Goal: Task Accomplishment & Management: Manage account settings

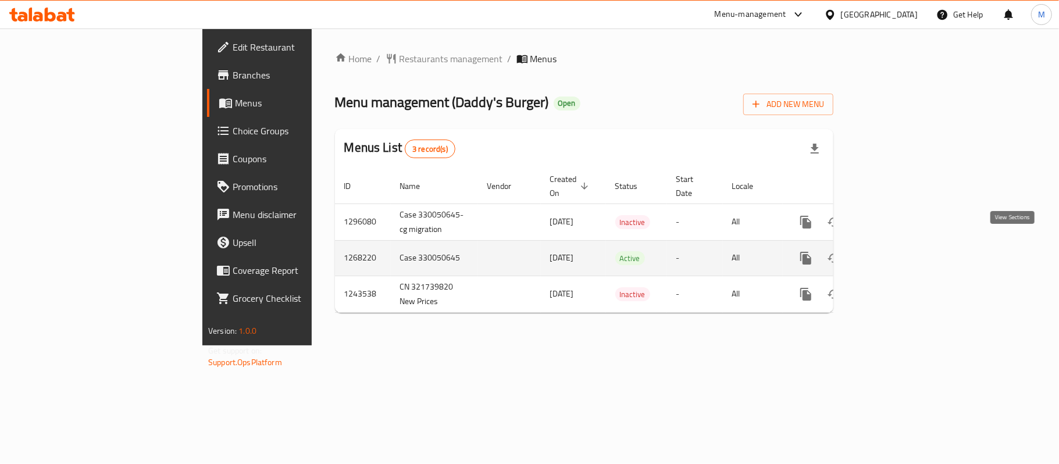
click at [895, 253] on icon "enhanced table" at bounding box center [890, 258] width 10 height 10
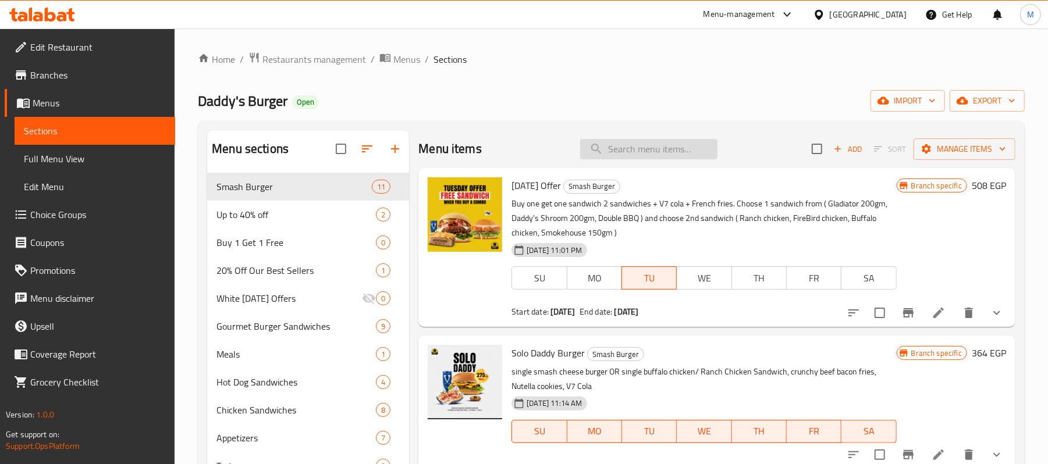
click at [638, 149] on input "search" at bounding box center [648, 149] width 137 height 20
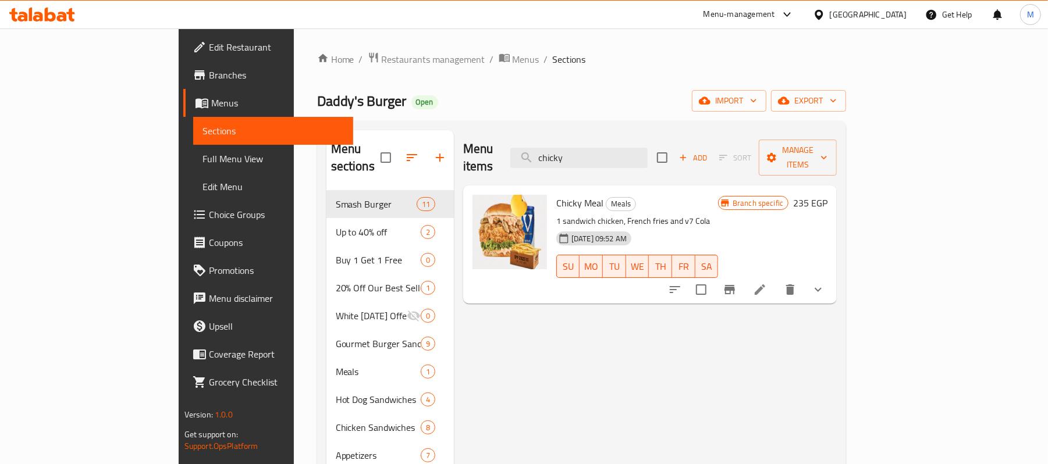
type input "chicky"
click at [825, 283] on icon "show more" at bounding box center [818, 290] width 14 height 14
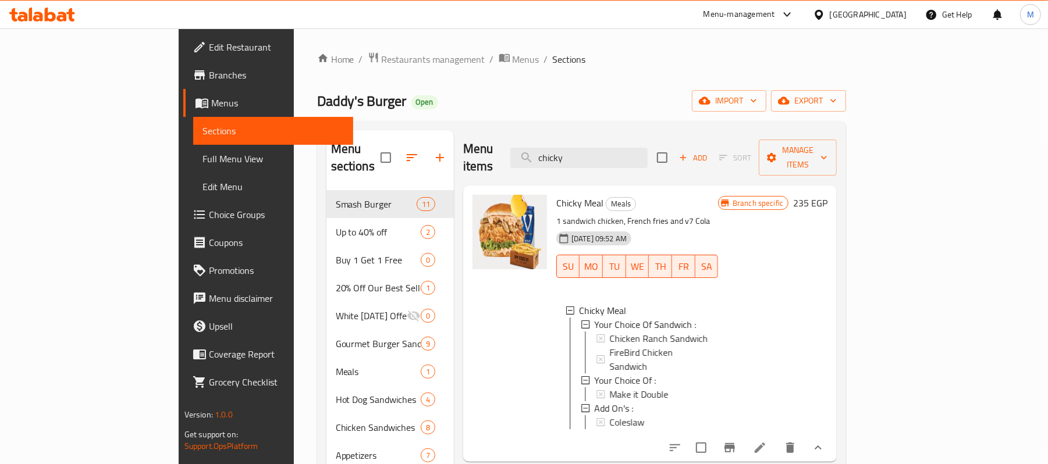
scroll to position [155, 0]
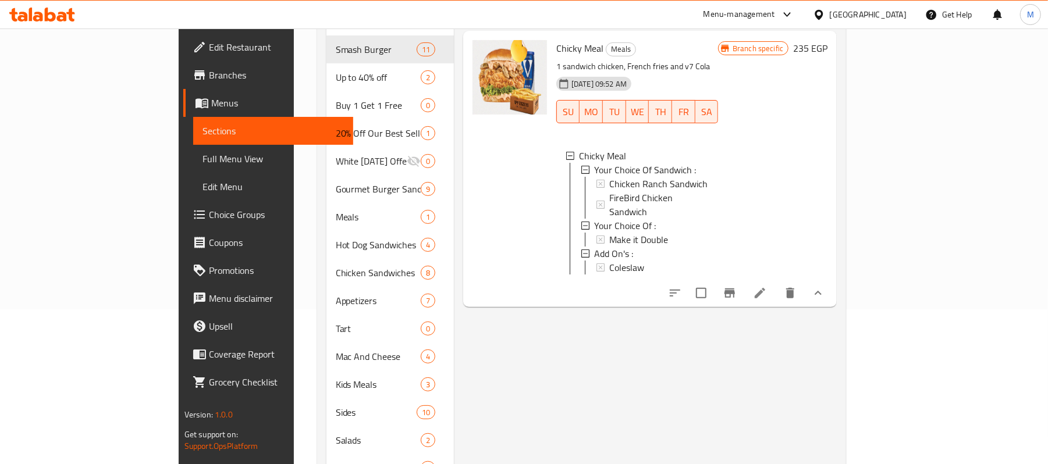
click at [765, 288] on icon at bounding box center [759, 293] width 10 height 10
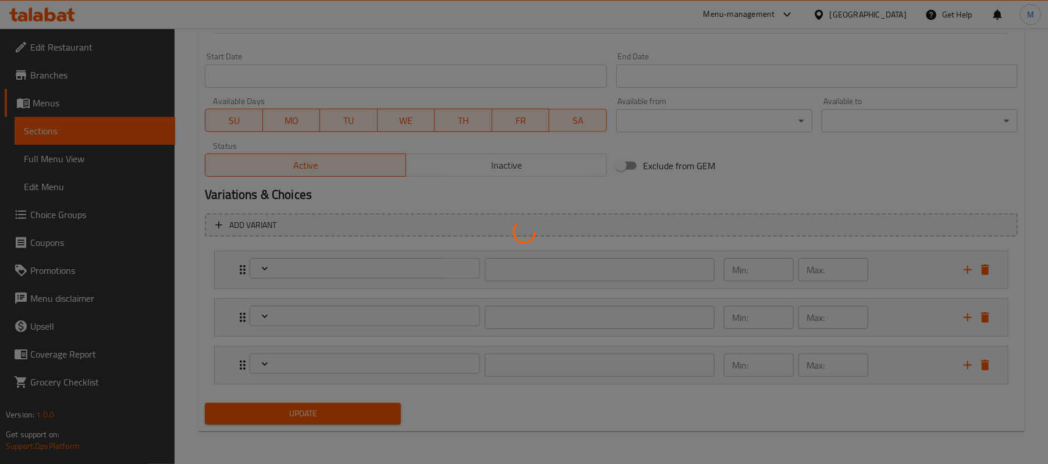
type input "إختيارك من الساندوتش :"
type input "1"
type input "إختيارك من :"
type input "0"
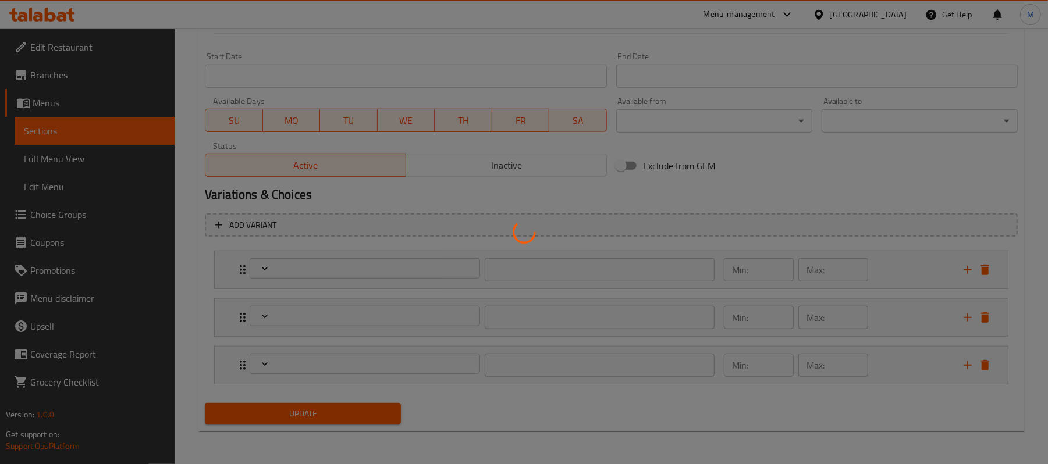
type input "0"
type input "[DEMOGRAPHIC_DATA] :"
type input "0"
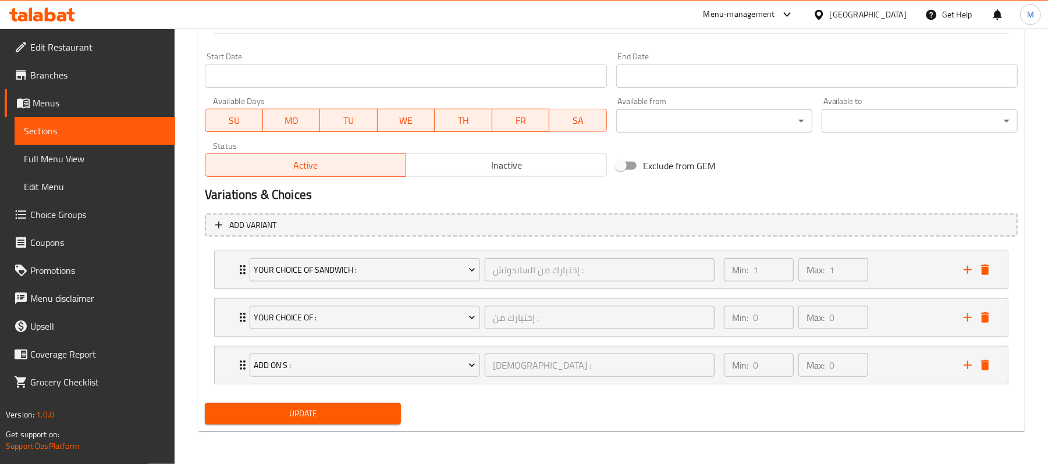
click at [213, 263] on li "Your Choice Of Sandwich : إختيارك من الساندوتش : ​ Min: 1 ​ Max: 1 ​ Chicken Ra…" at bounding box center [611, 270] width 813 height 48
click at [223, 271] on div "Your Choice Of Sandwich : إختيارك من الساندوتش : ​ Min: 1 ​ Max: 1 ​" at bounding box center [611, 269] width 793 height 37
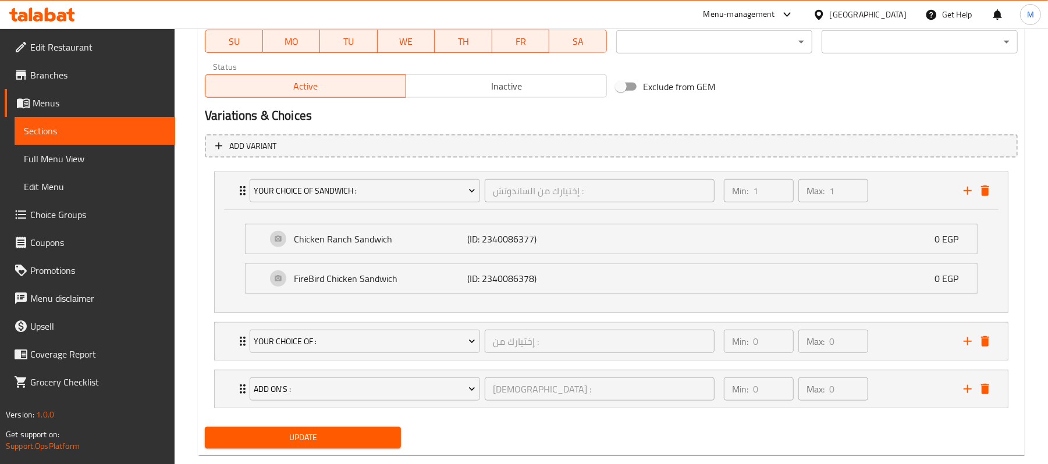
scroll to position [595, 0]
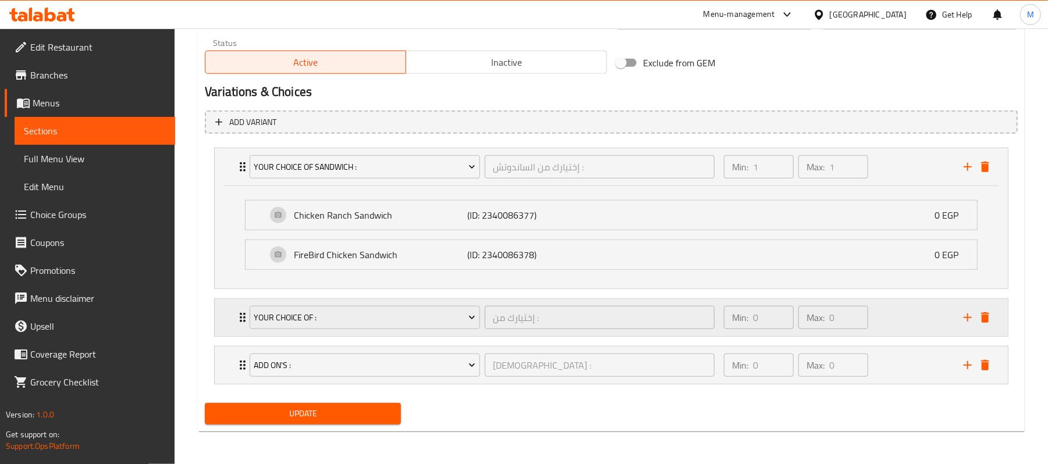
click at [226, 331] on div "Your Choice Of : إختيارك من : ​ Min: 0 ​ Max: 0 ​" at bounding box center [611, 317] width 793 height 37
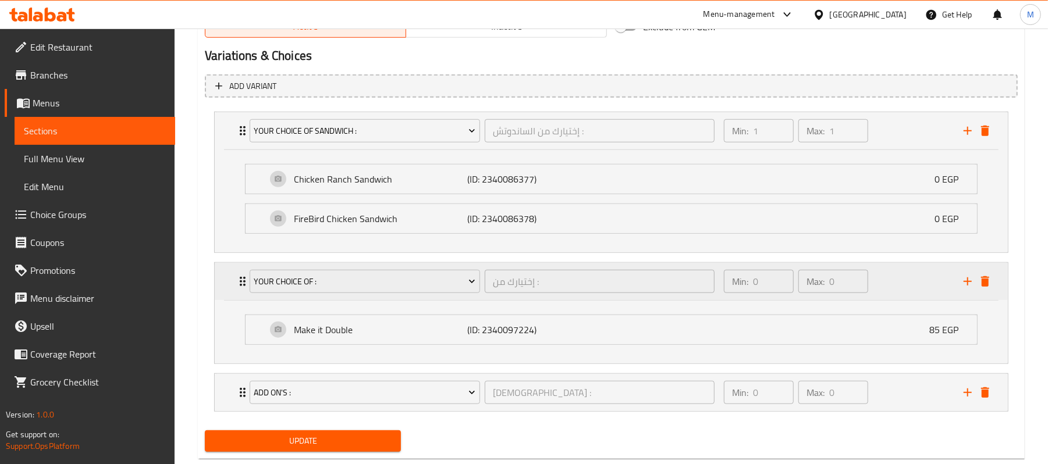
scroll to position [658, 0]
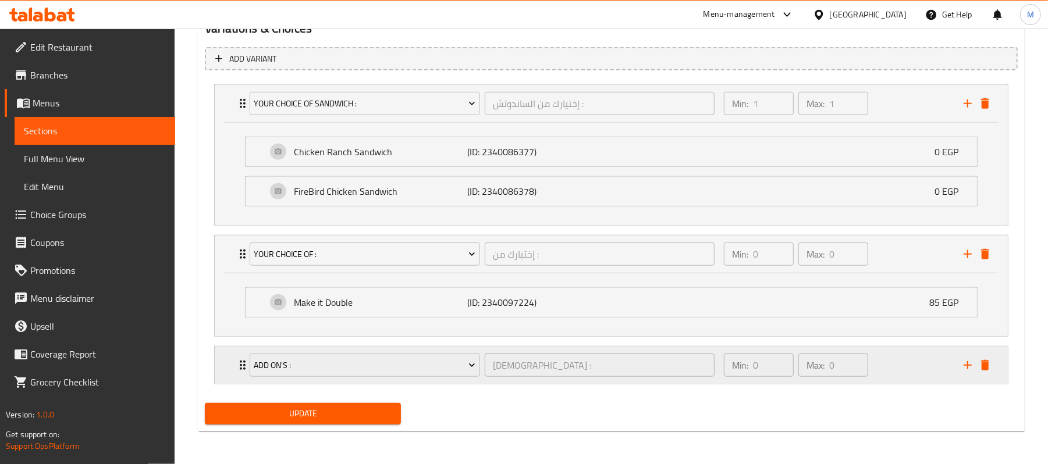
click at [218, 365] on div "Add On's : الإضافات : ​ Min: 0 ​ Max: 0 ​" at bounding box center [611, 365] width 793 height 37
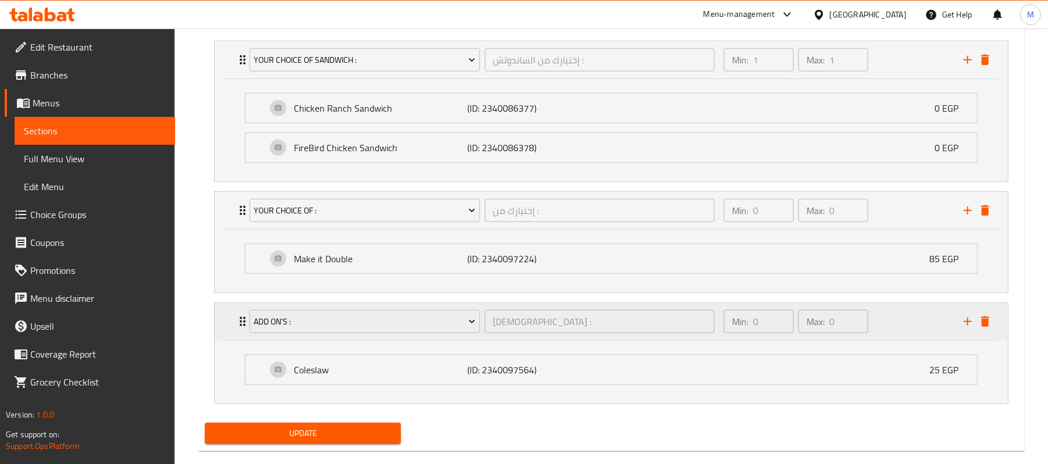
scroll to position [722, 0]
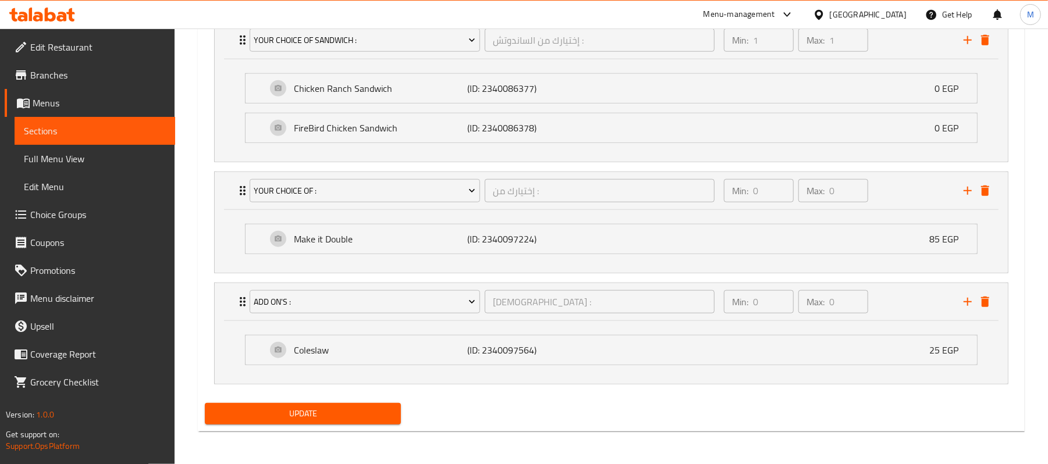
click at [55, 220] on span "Choice Groups" at bounding box center [98, 215] width 136 height 14
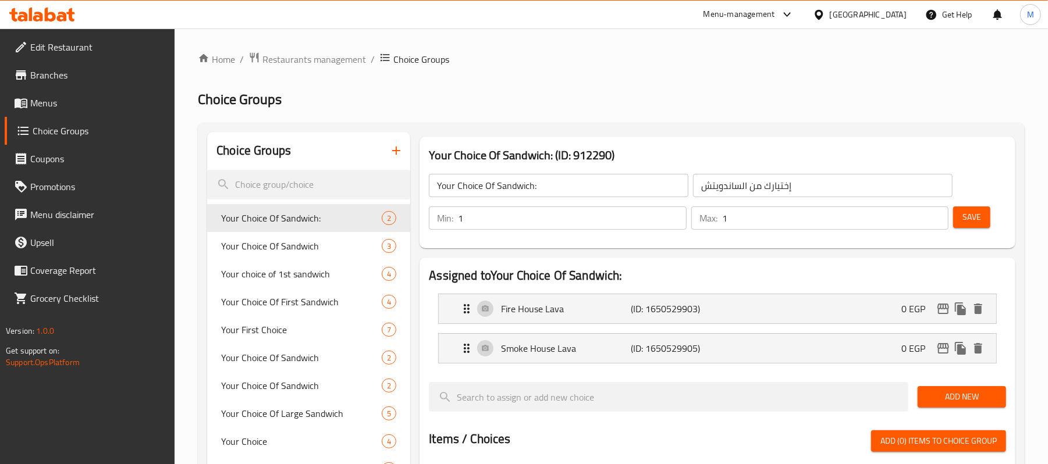
click at [275, 252] on span "Your Choice Of Sandwich" at bounding box center [284, 246] width 126 height 14
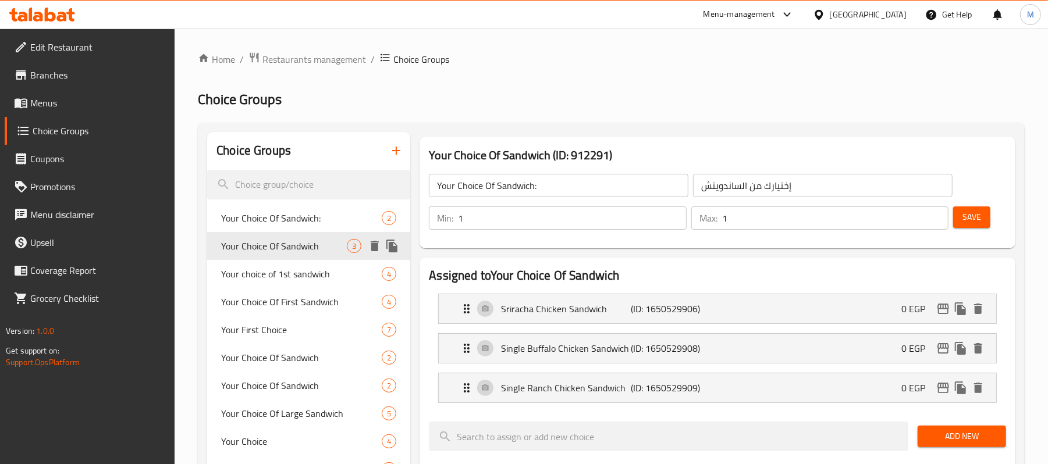
type input "Your Choice Of Sandwich"
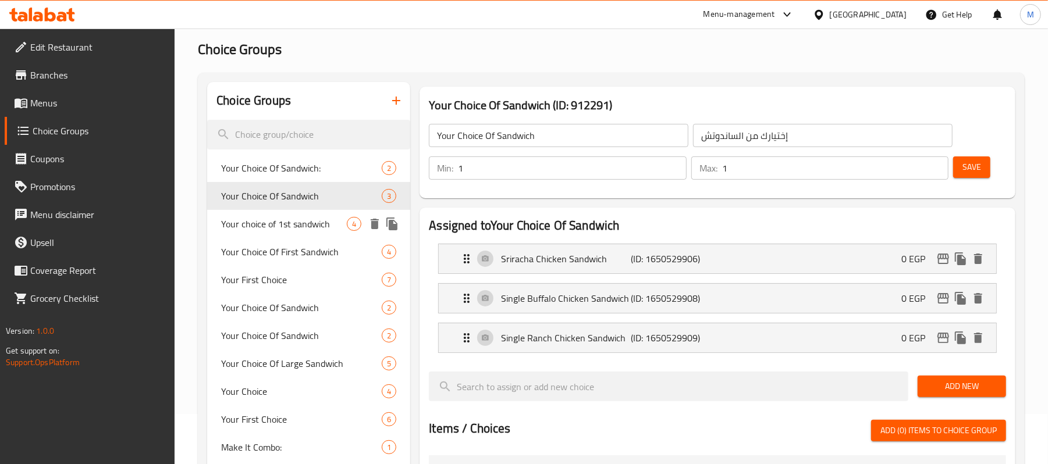
scroll to position [77, 0]
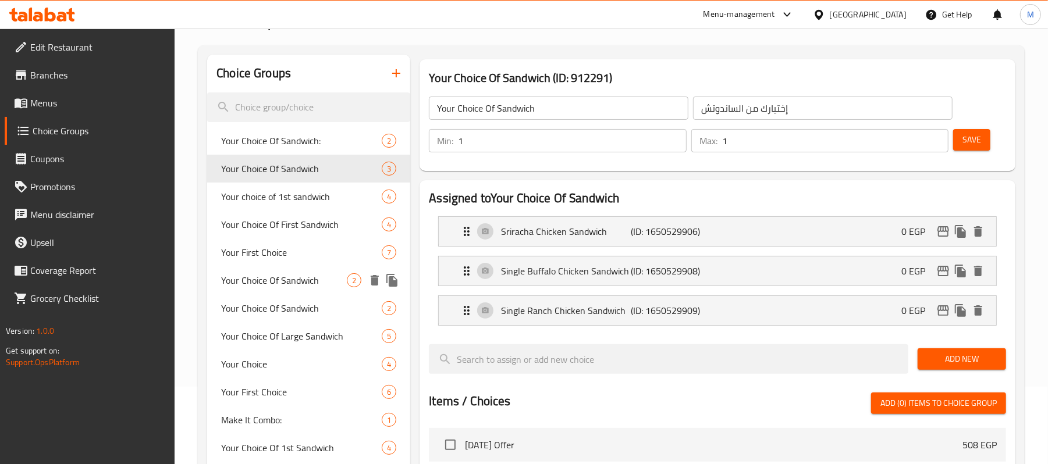
click at [293, 284] on span "Your Choice Of Sandwich" at bounding box center [284, 280] width 126 height 14
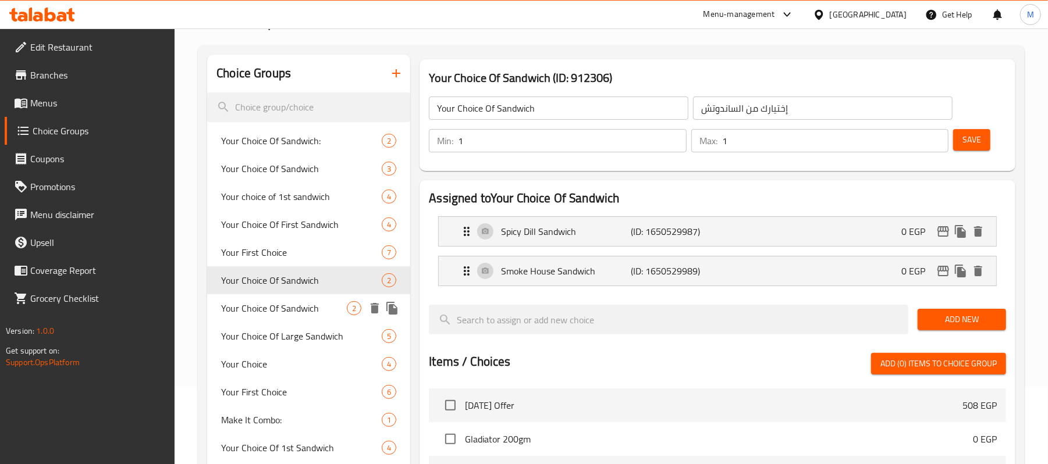
click at [285, 305] on span "Your Choice Of Sandwich" at bounding box center [284, 308] width 126 height 14
type input "اختيارك من الساندوتش"
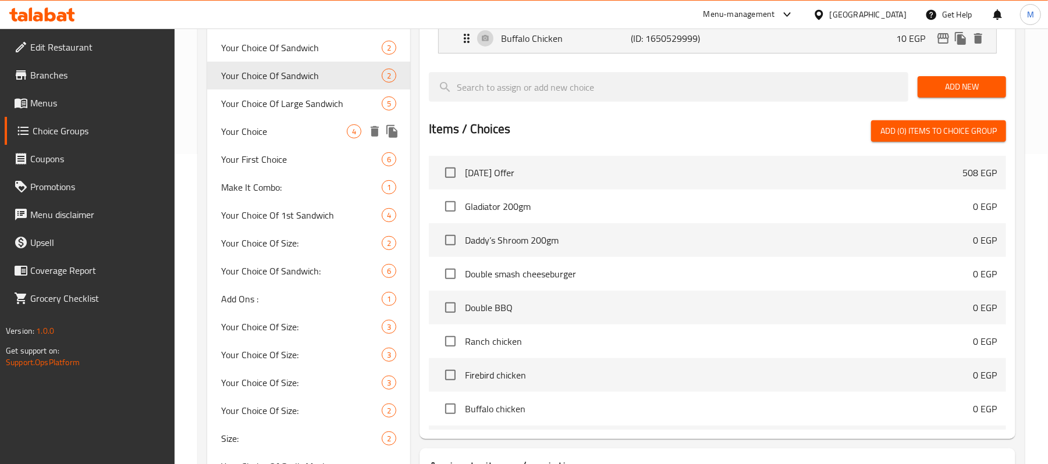
scroll to position [387, 0]
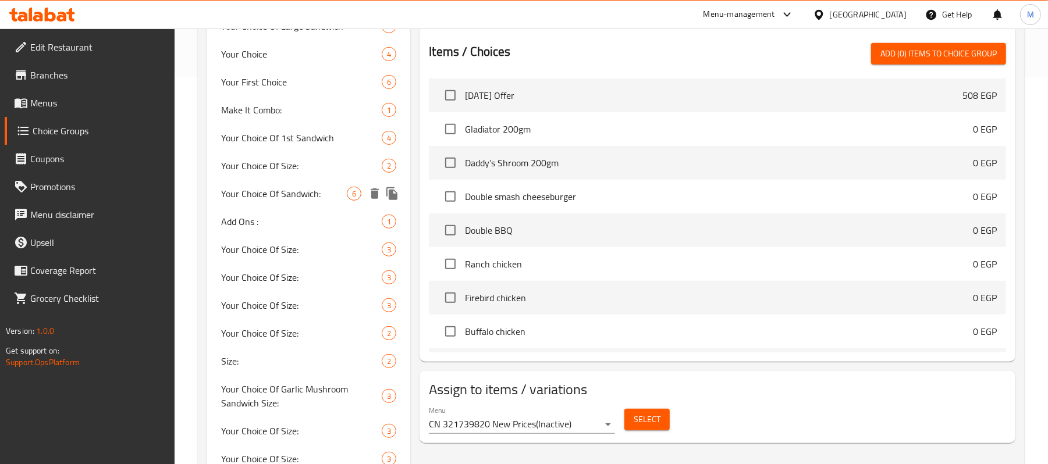
click at [284, 193] on span "Your Choice Of Sandwich:" at bounding box center [284, 194] width 126 height 14
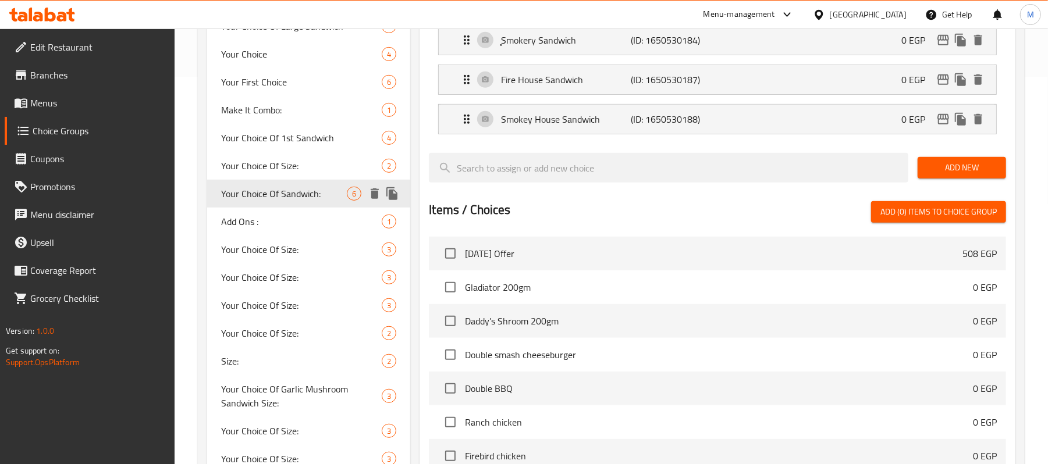
type input "Your Choice Of Sandwich:"
type input "إختيارك من السندوتش:"
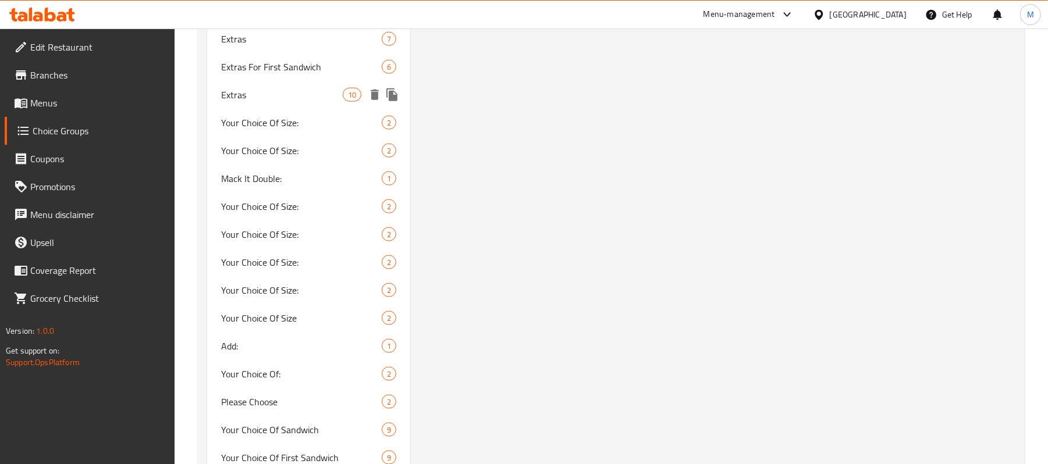
scroll to position [1008, 0]
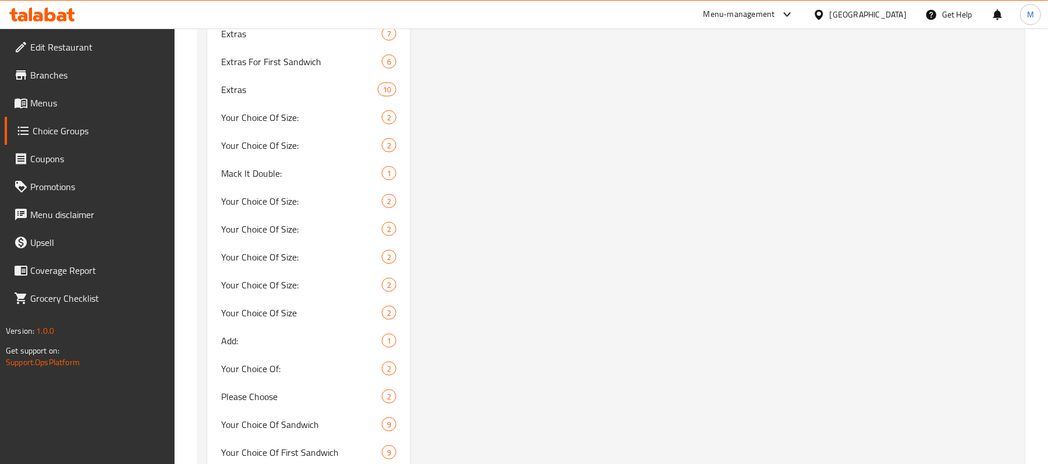
click at [56, 112] on link "Menus" at bounding box center [90, 103] width 170 height 28
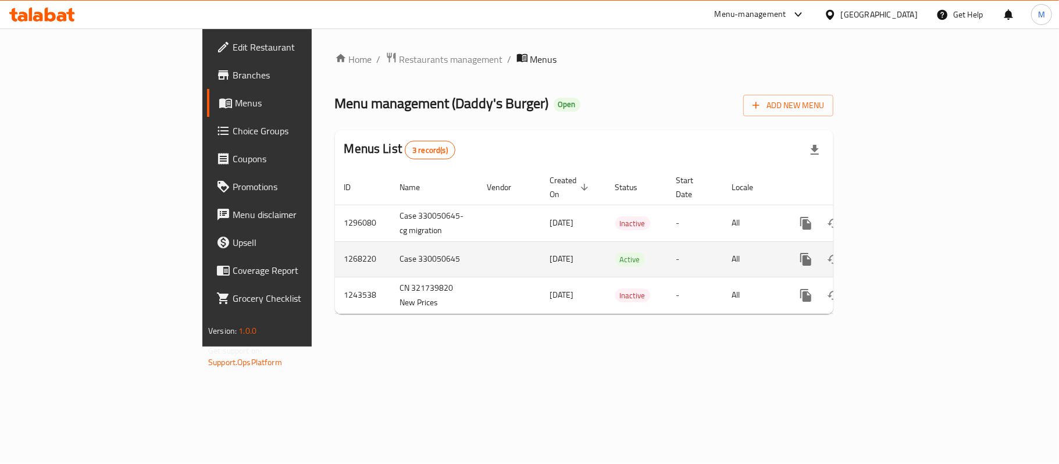
click at [897, 252] on icon "enhanced table" at bounding box center [890, 259] width 14 height 14
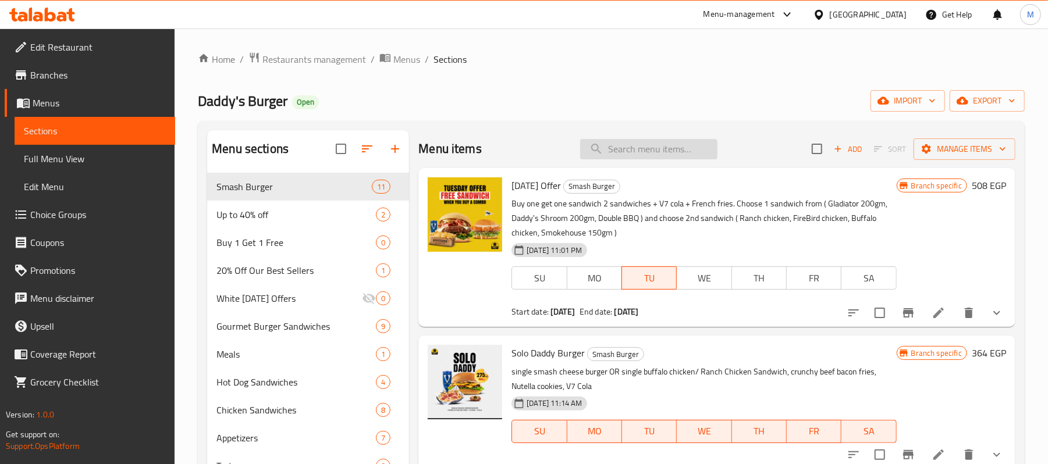
drag, startPoint x: 634, startPoint y: 159, endPoint x: 649, endPoint y: 149, distance: 18.1
click at [636, 159] on input "search" at bounding box center [648, 149] width 137 height 20
click at [649, 149] on input "search" at bounding box center [648, 149] width 137 height 20
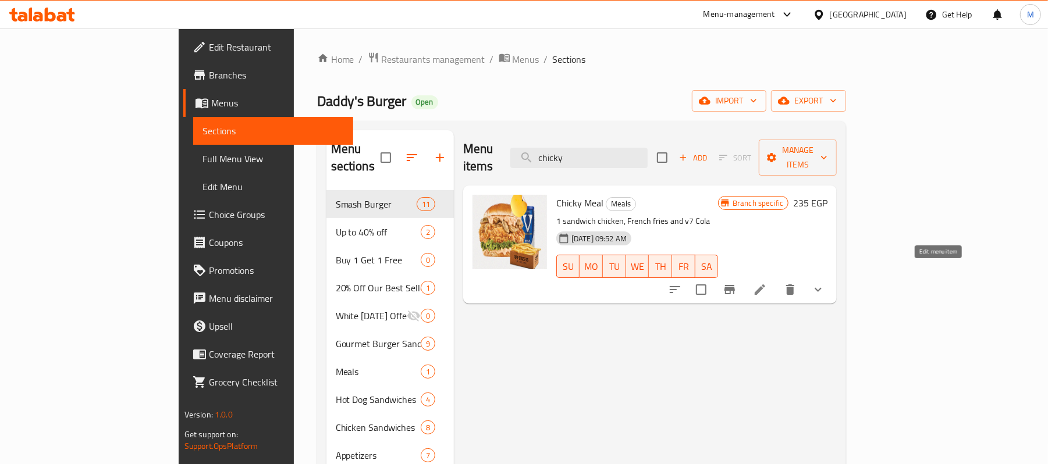
type input "chicky"
click at [767, 283] on icon at bounding box center [760, 290] width 14 height 14
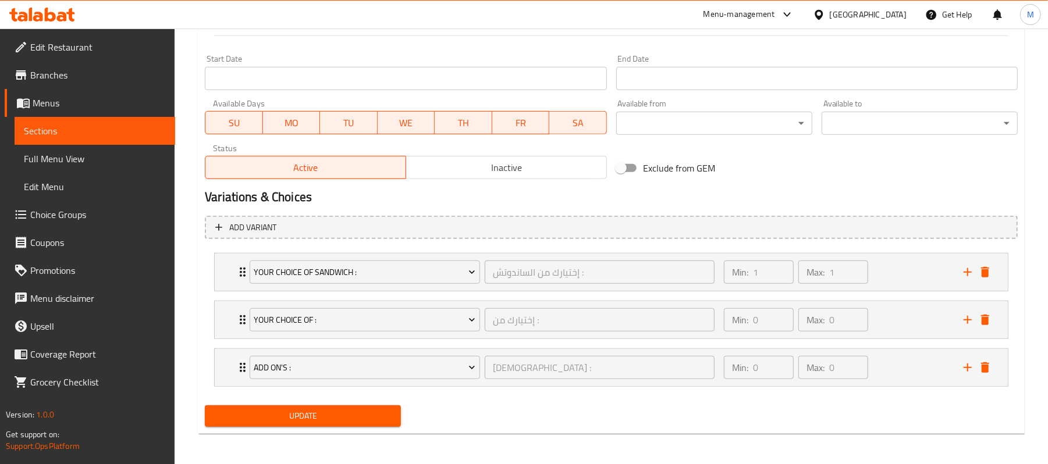
scroll to position [491, 0]
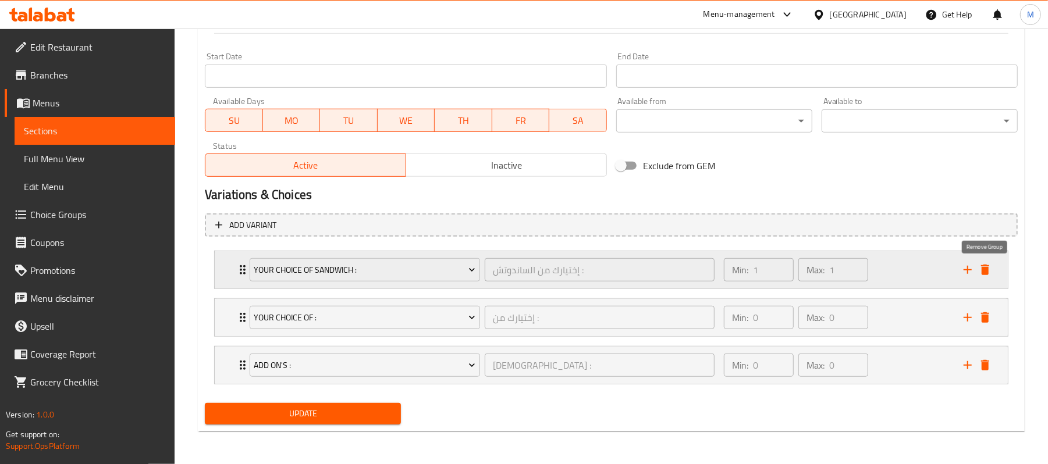
click at [987, 273] on icon "delete" at bounding box center [985, 270] width 8 height 10
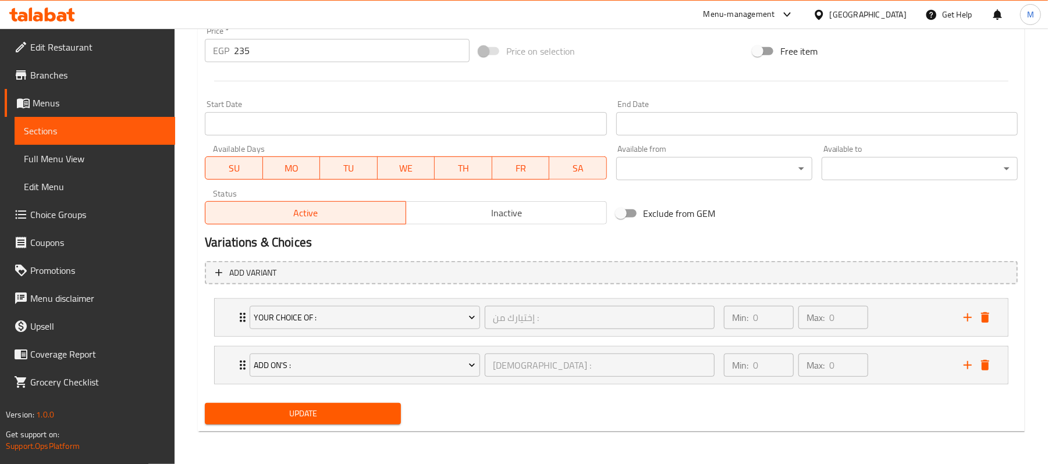
scroll to position [443, 0]
click at [989, 317] on icon "delete" at bounding box center [985, 318] width 14 height 14
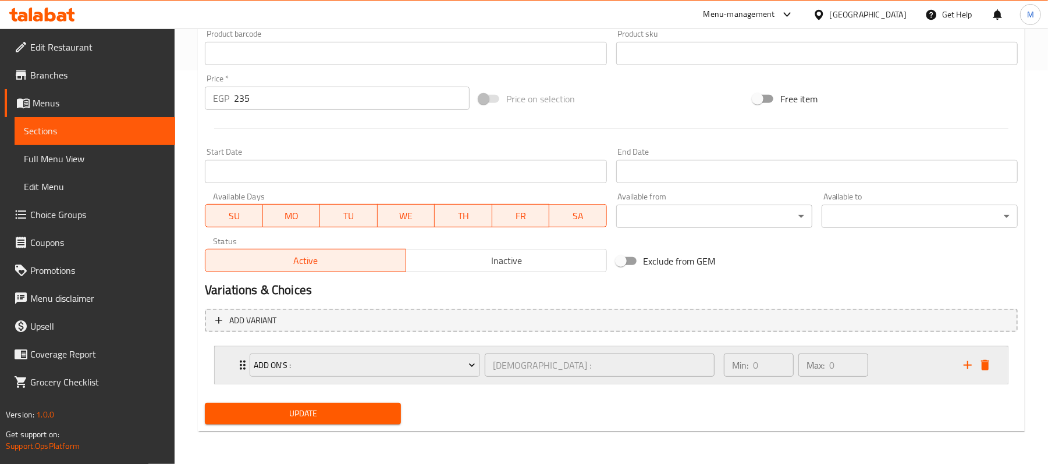
scroll to position [394, 0]
click at [989, 369] on icon "delete" at bounding box center [985, 365] width 14 height 14
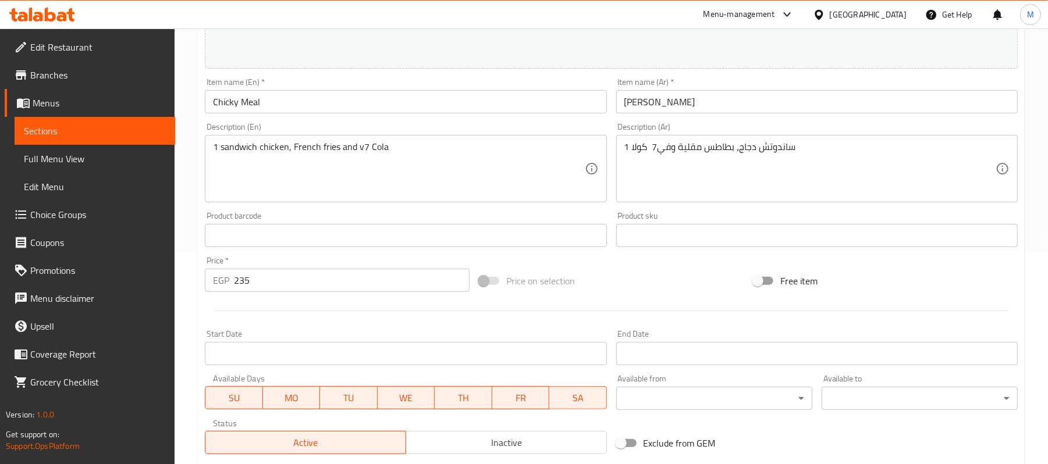
scroll to position [373, 0]
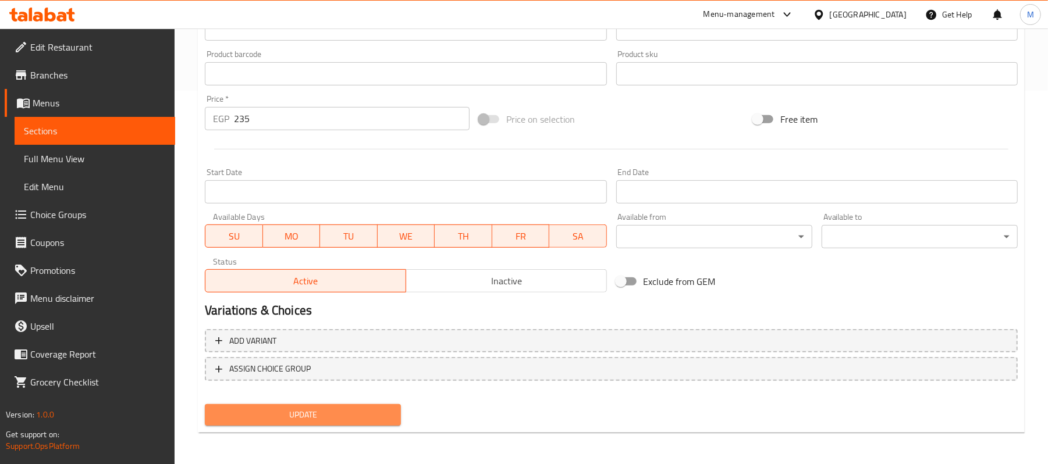
click at [241, 408] on span "Update" at bounding box center [302, 415] width 177 height 15
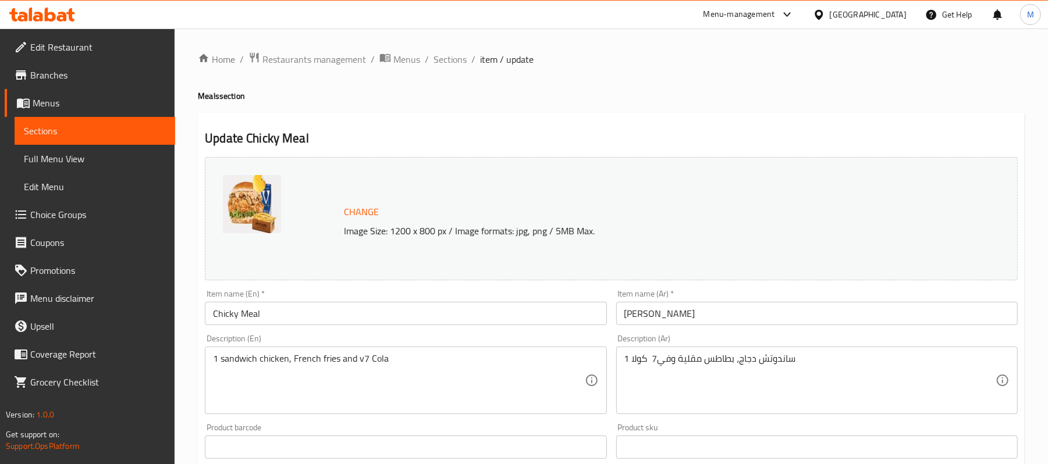
click at [65, 213] on span "Choice Groups" at bounding box center [98, 215] width 136 height 14
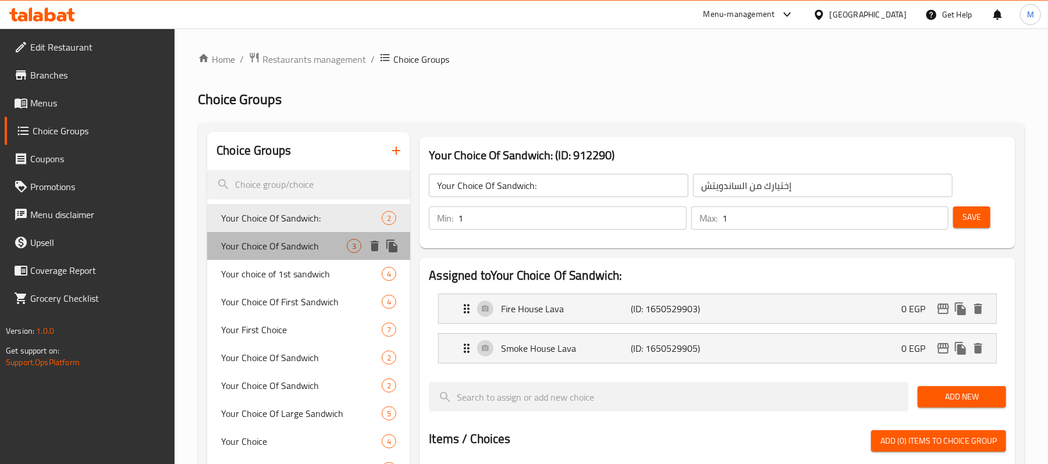
click at [287, 245] on span "Your Choice Of Sandwich" at bounding box center [284, 246] width 126 height 14
type input "Your Choice Of Sandwich"
type input "إختيارك من الساندوتش"
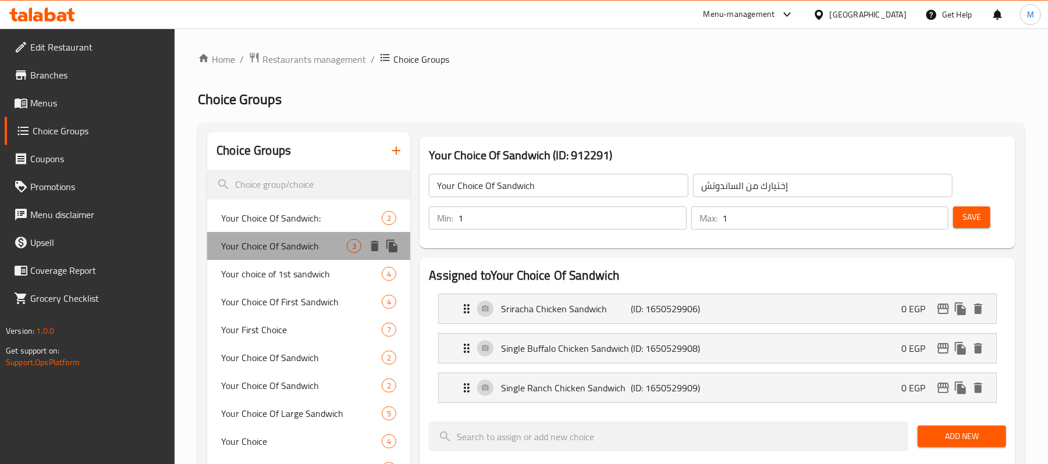
click at [248, 247] on span "Your Choice Of Sandwich" at bounding box center [284, 246] width 126 height 14
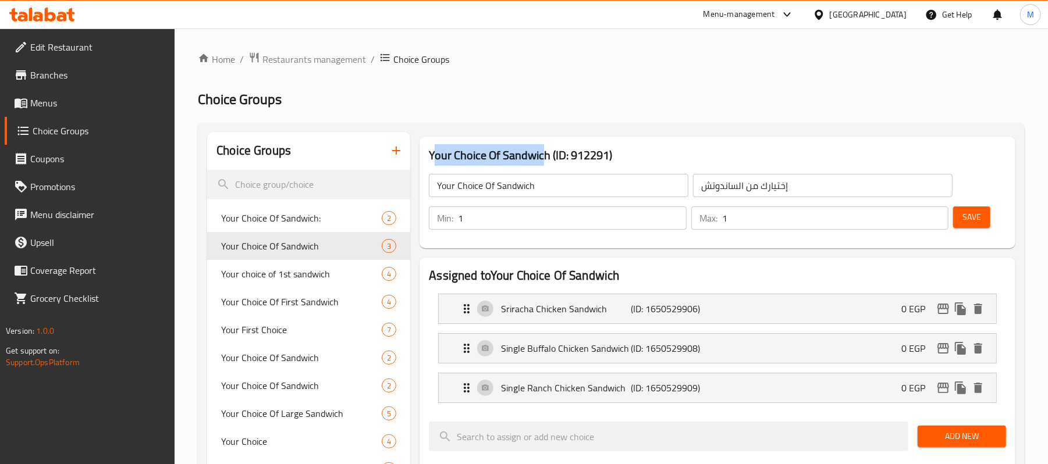
drag, startPoint x: 433, startPoint y: 156, endPoint x: 541, endPoint y: 152, distance: 108.3
click at [541, 152] on h3 "Your Choice Of Sandwich (ID: 912291)" at bounding box center [717, 155] width 577 height 19
click at [454, 159] on h3 "Your Choice Of Sandwich (ID: 912291)" at bounding box center [717, 155] width 577 height 19
drag, startPoint x: 430, startPoint y: 155, endPoint x: 547, endPoint y: 156, distance: 116.9
click at [547, 156] on h3 "Your Choice Of Sandwich (ID: 912291)" at bounding box center [717, 155] width 577 height 19
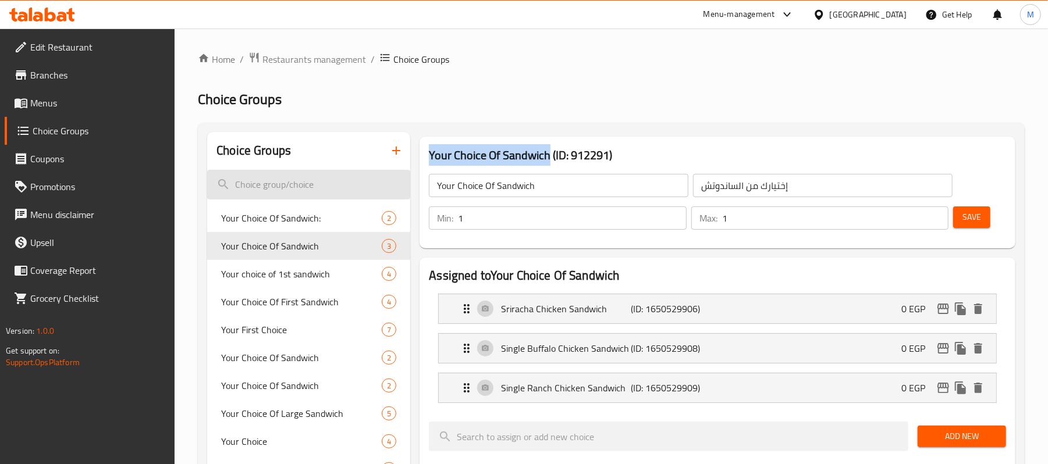
copy h3 "Your Choice Of Sandwich"
click at [245, 187] on input "search" at bounding box center [308, 185] width 203 height 30
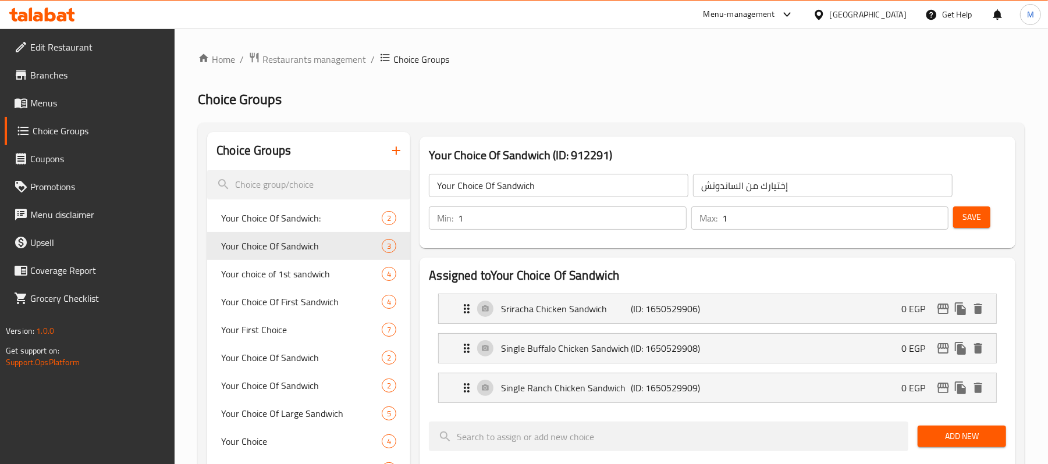
paste input "Your Choice Of Sandwich"
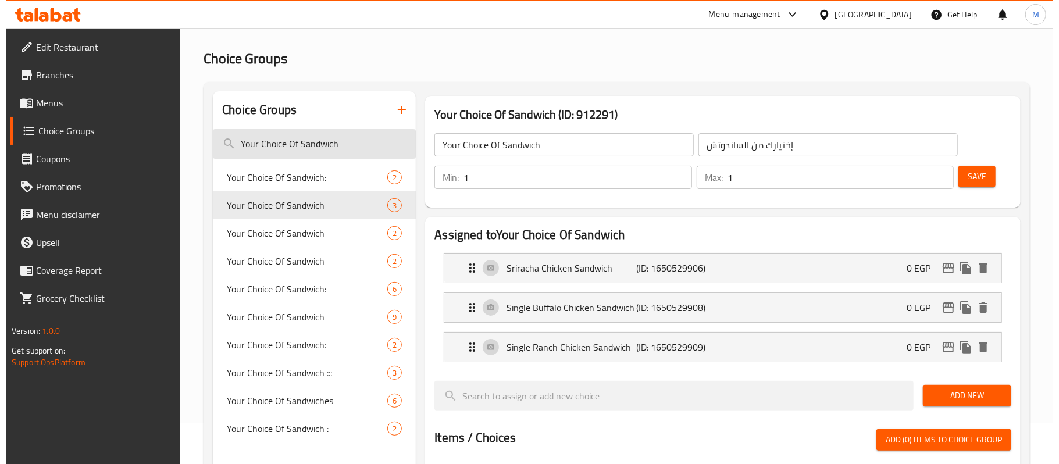
scroll to position [77, 0]
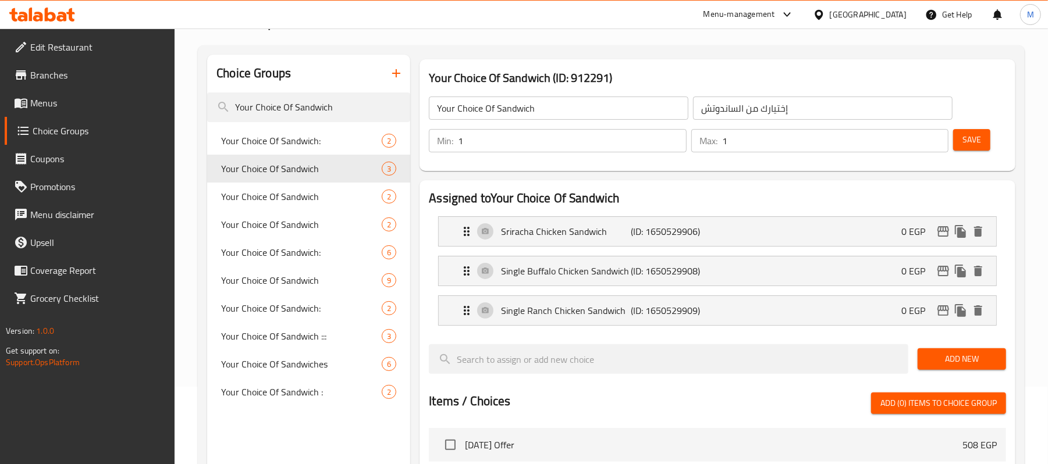
type input "Your Choice Of Sandwich"
click at [294, 405] on div "Your Choice Of Sandwich : 2" at bounding box center [308, 392] width 203 height 28
type input "Your Choice Of Sandwich :"
type input "إختيارك من الساندوتش :"
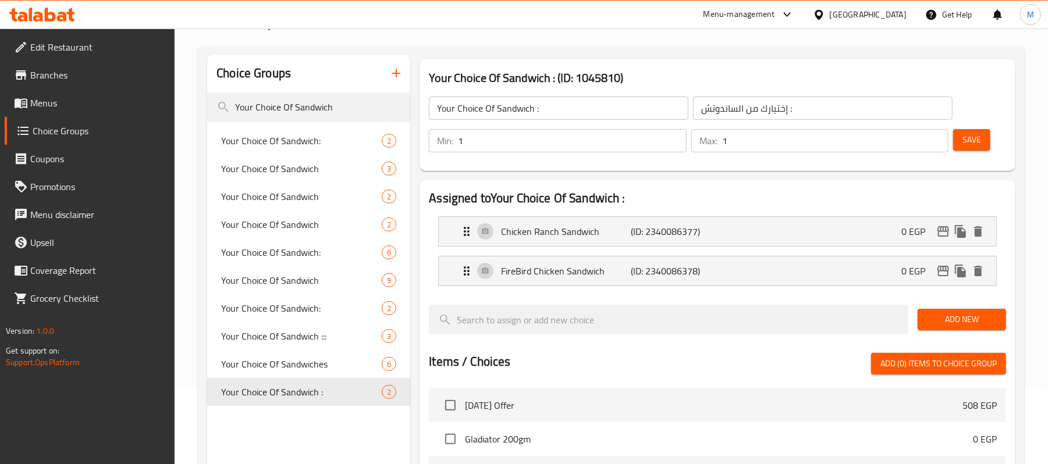
click at [696, 55] on div "Your Choice Of Sandwich : (ID: 1045810) Your Choice Of Sandwich : ​ إختيارك من …" at bounding box center [717, 115] width 605 height 121
click at [720, 64] on div "Your Choice Of Sandwich : (ID: 1045810) Your Choice Of Sandwich : ​ إختيارك من …" at bounding box center [717, 115] width 596 height 112
click at [943, 232] on icon "edit" at bounding box center [943, 231] width 12 height 10
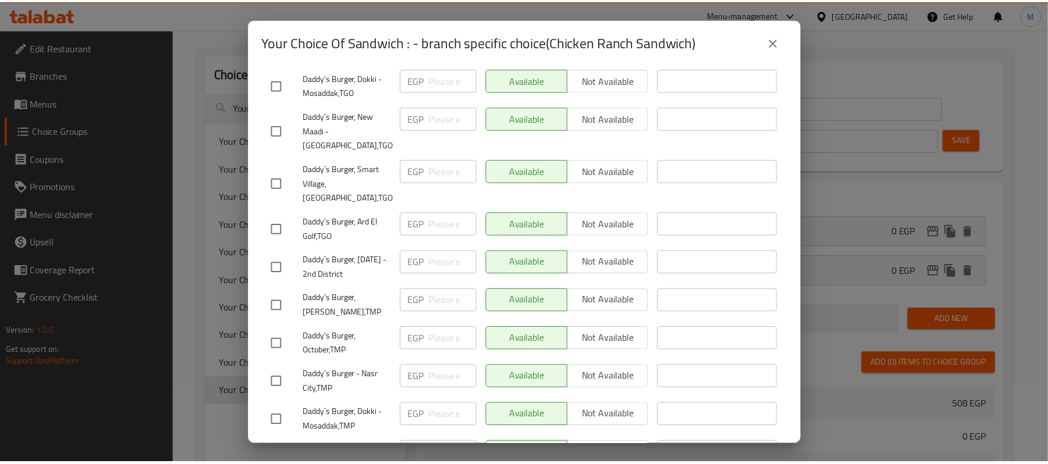
scroll to position [543, 0]
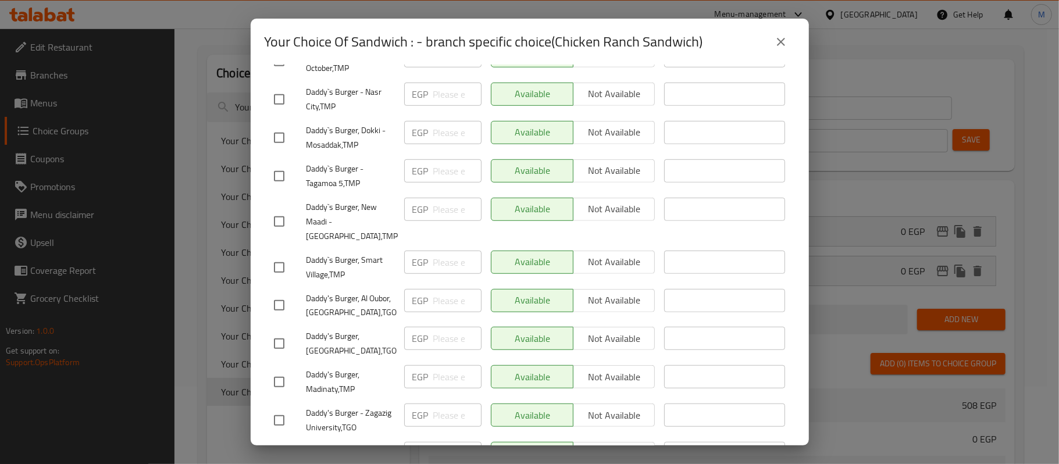
click at [775, 40] on icon "close" at bounding box center [781, 42] width 14 height 14
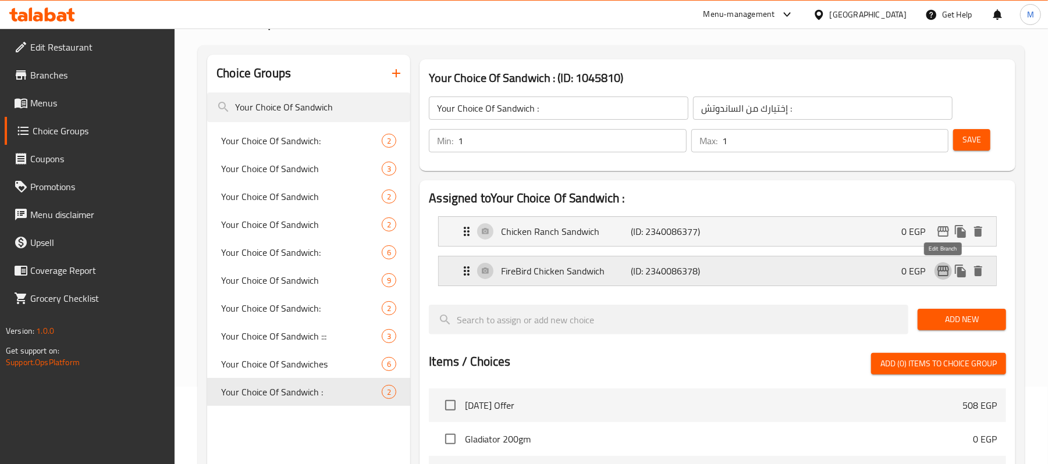
click at [941, 271] on icon "edit" at bounding box center [943, 271] width 12 height 10
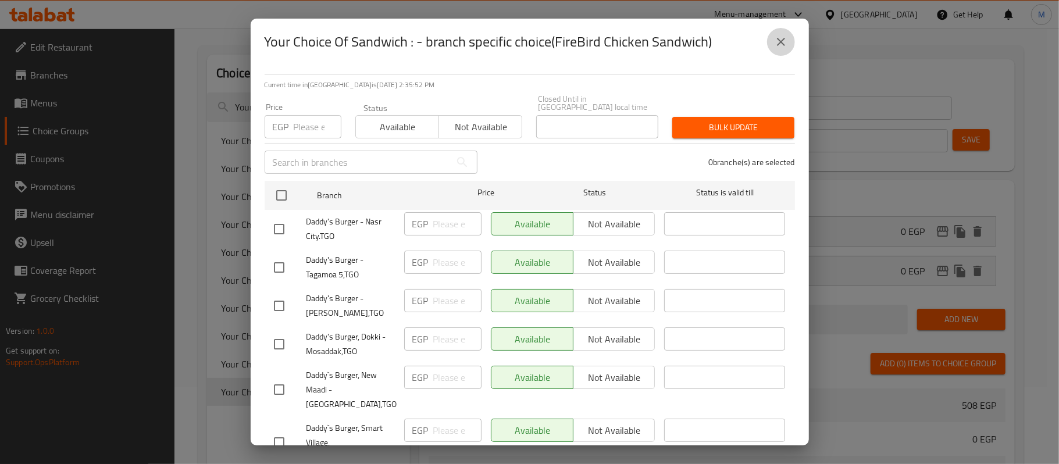
click at [783, 37] on icon "close" at bounding box center [781, 42] width 14 height 14
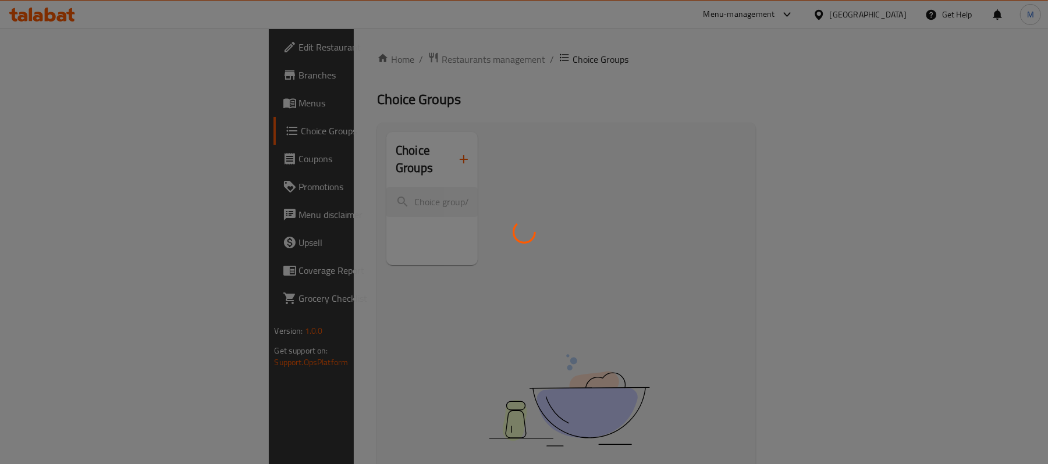
click at [52, 76] on div at bounding box center [524, 232] width 1048 height 464
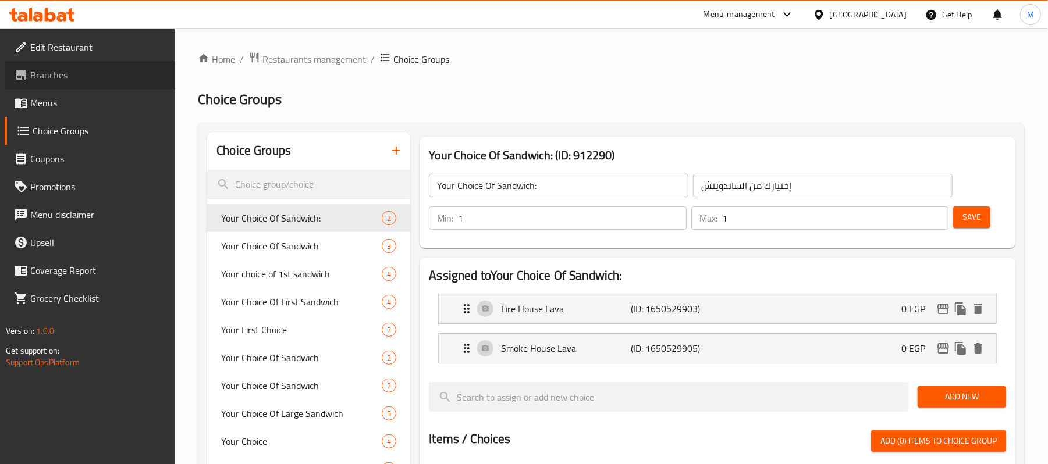
click at [54, 73] on span "Branches" at bounding box center [98, 75] width 136 height 14
